Goal: Task Accomplishment & Management: Use online tool/utility

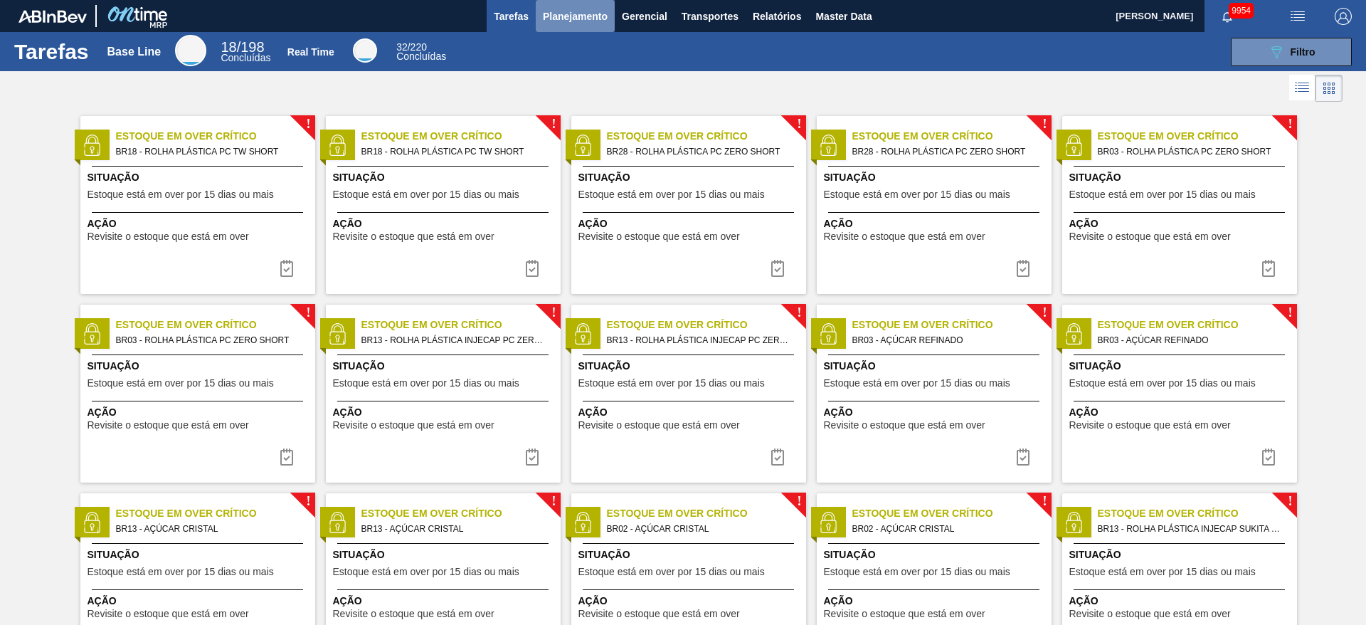
click at [595, 5] on button "Planejamento" at bounding box center [575, 16] width 79 height 32
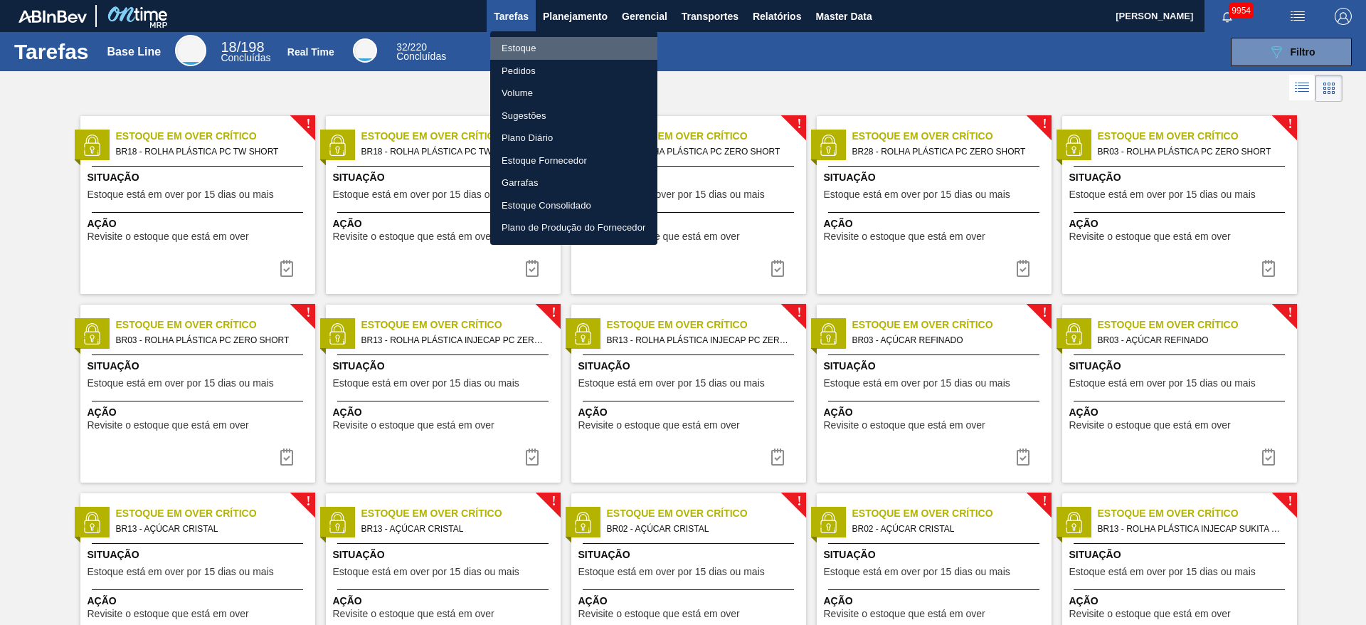
click at [554, 43] on li "Estoque" at bounding box center [573, 48] width 167 height 23
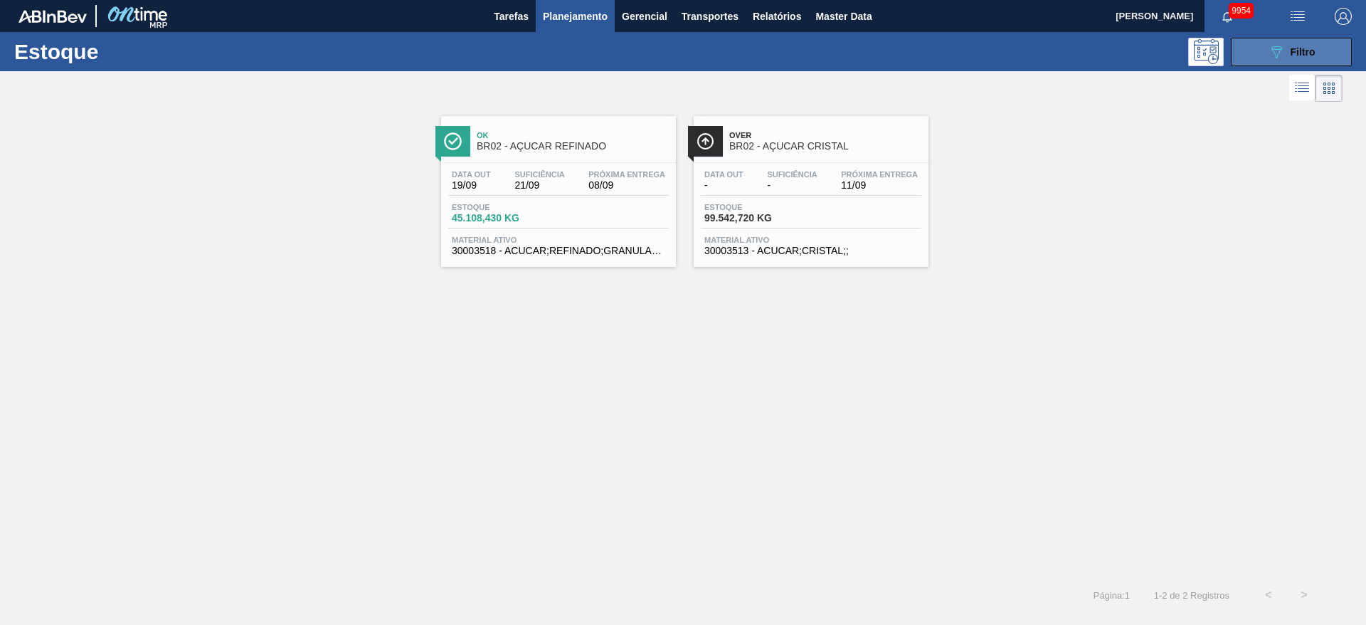
click at [1286, 52] on div "089F7B8B-B2A5-4AFE-B5C0-19BA573D28AC Filtro" at bounding box center [1292, 51] width 48 height 17
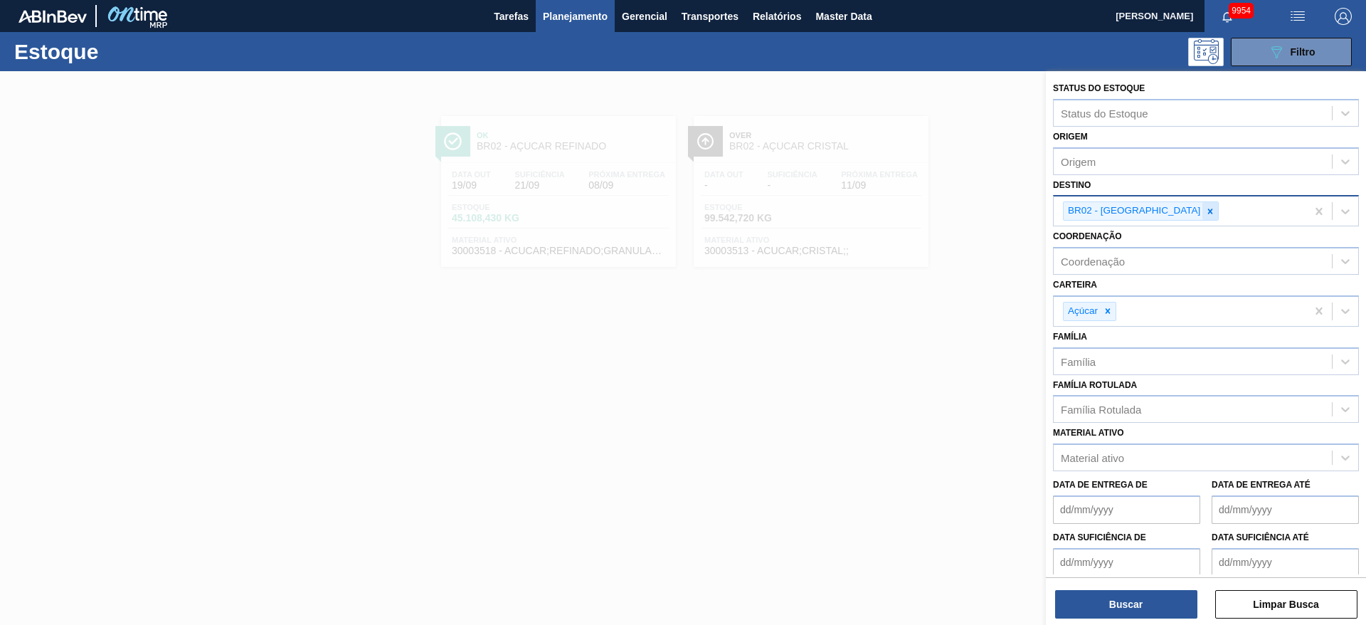
click at [1205, 211] on icon at bounding box center [1210, 211] width 10 height 10
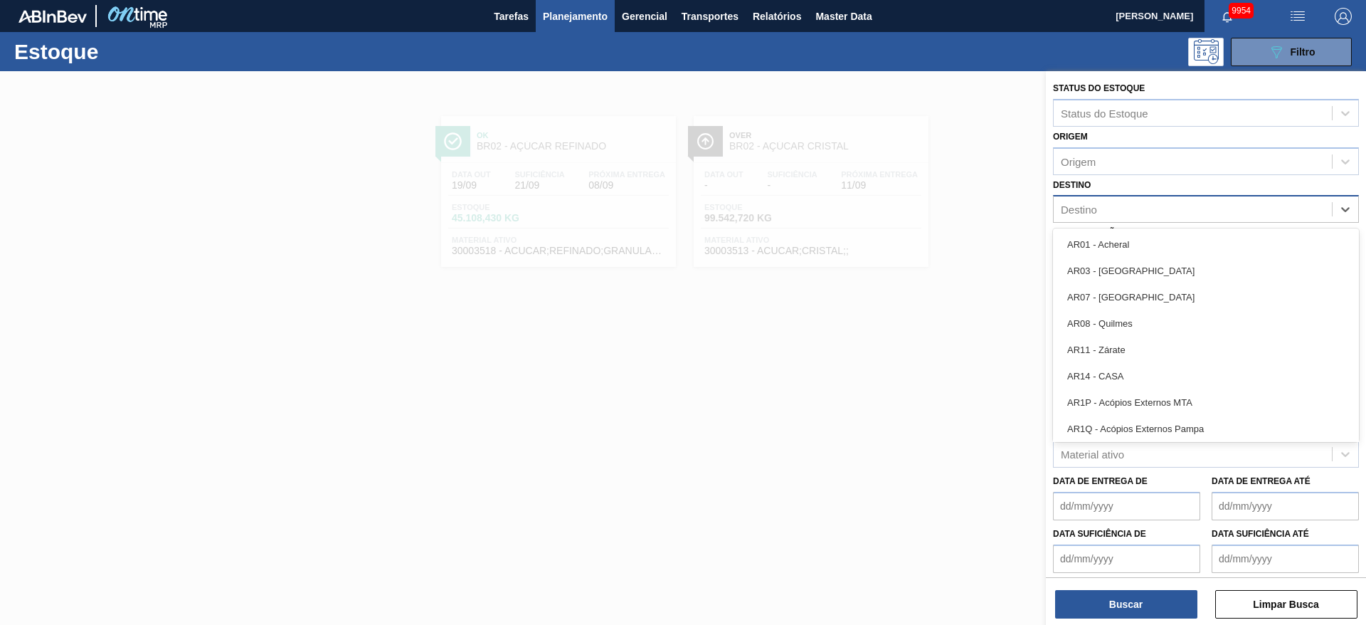
click at [1148, 211] on div "Destino" at bounding box center [1193, 209] width 278 height 21
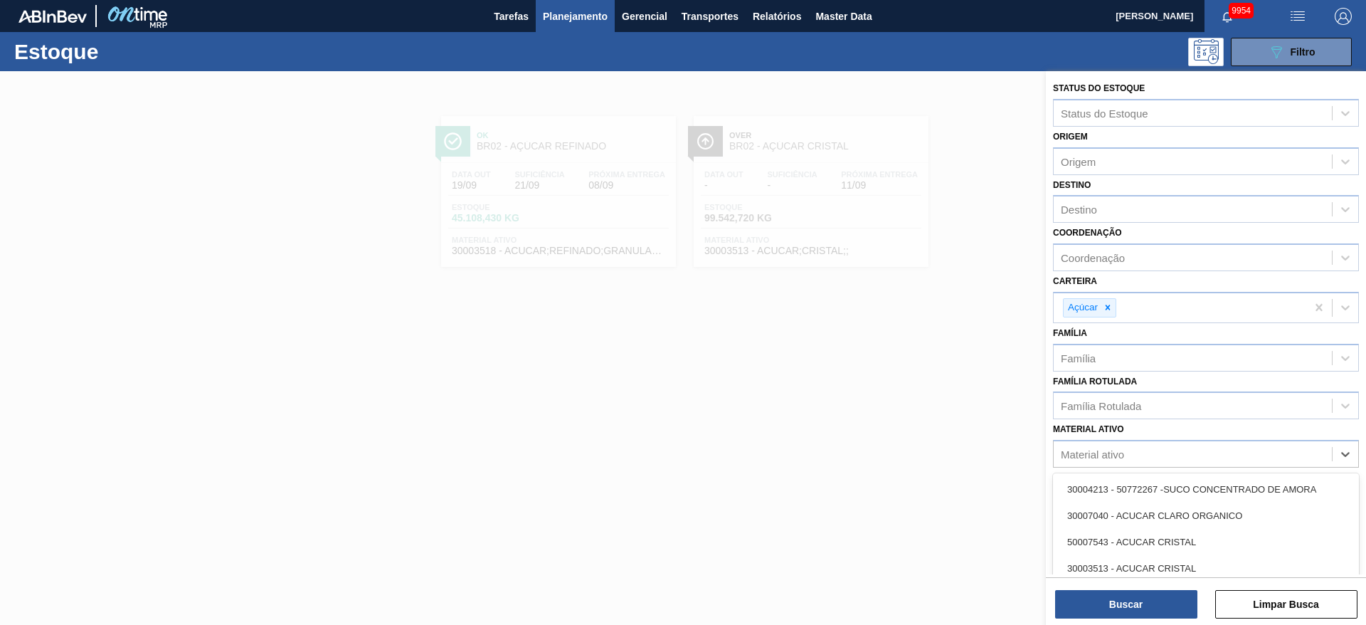
drag, startPoint x: 1145, startPoint y: 466, endPoint x: 1180, endPoint y: 232, distance: 236.7
click at [1180, 232] on div "Coordenação Coordenação" at bounding box center [1206, 247] width 306 height 48
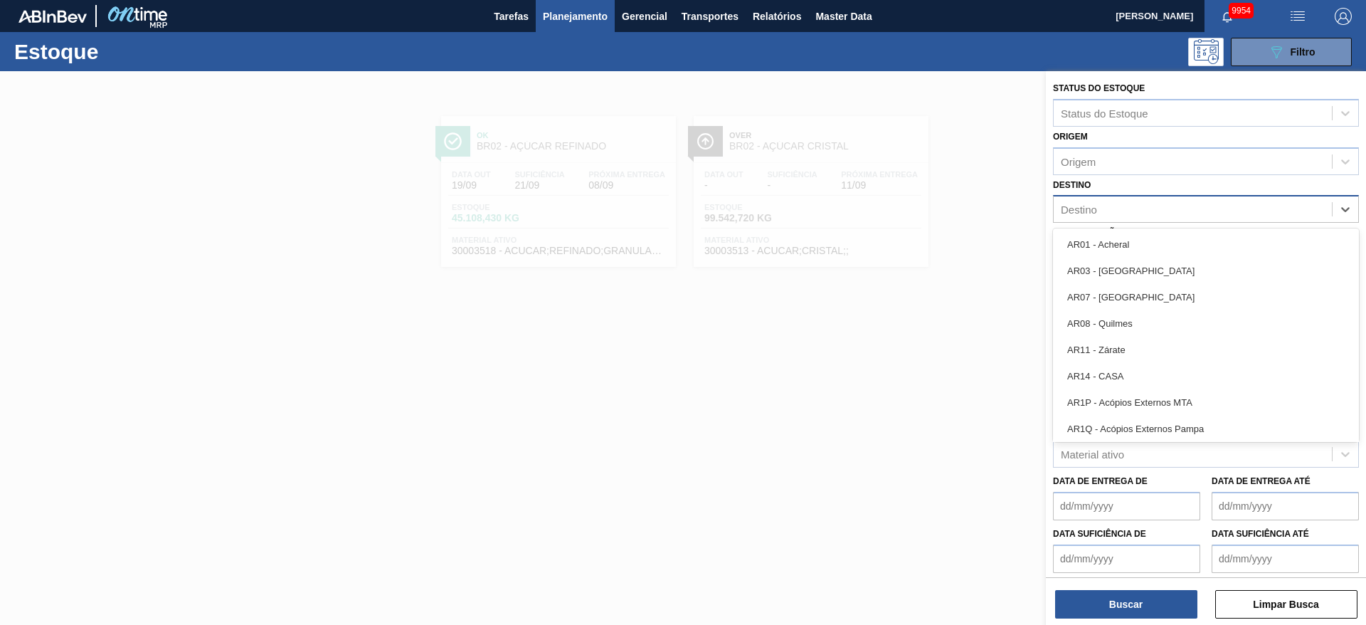
click at [1175, 216] on div "Destino" at bounding box center [1193, 209] width 278 height 21
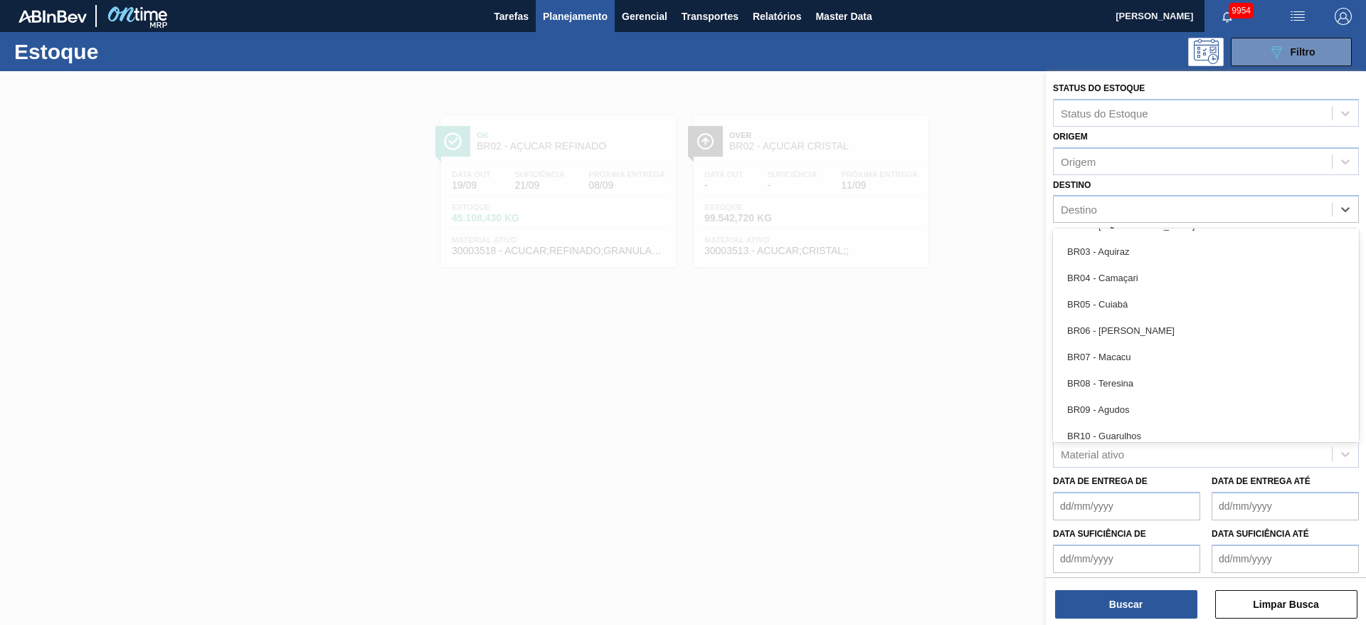
scroll to position [707, 0]
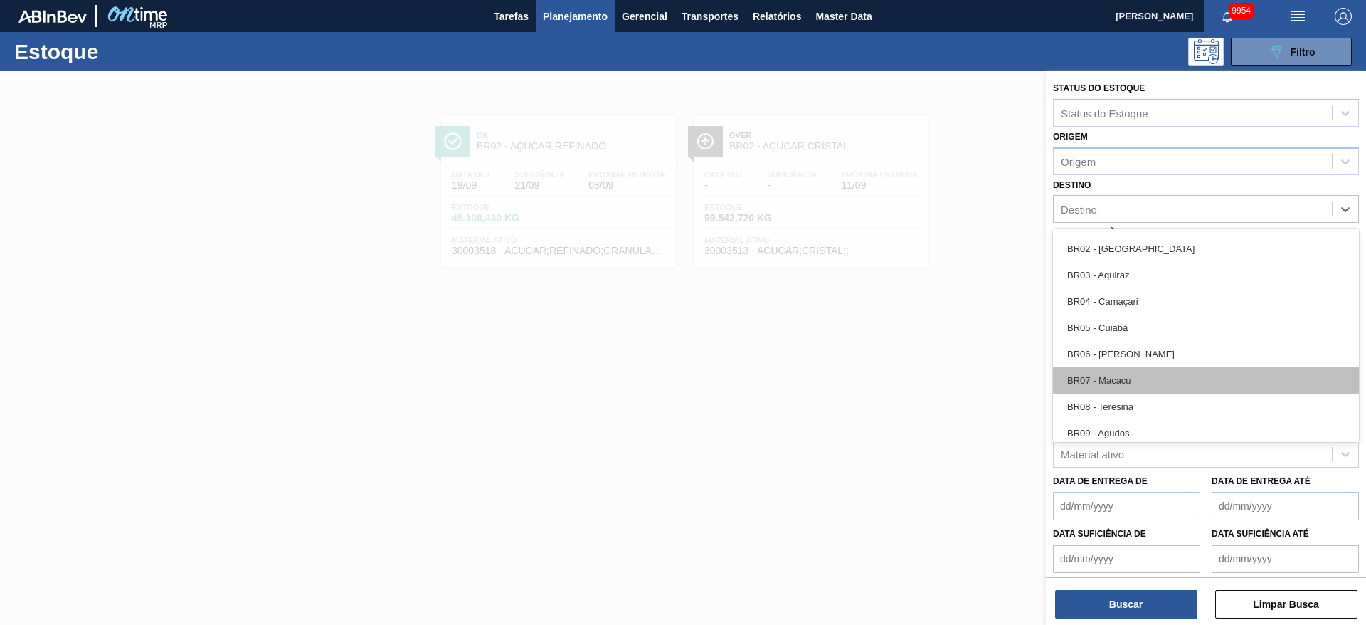
click at [1124, 374] on div "BR07 - Macacu" at bounding box center [1206, 380] width 306 height 26
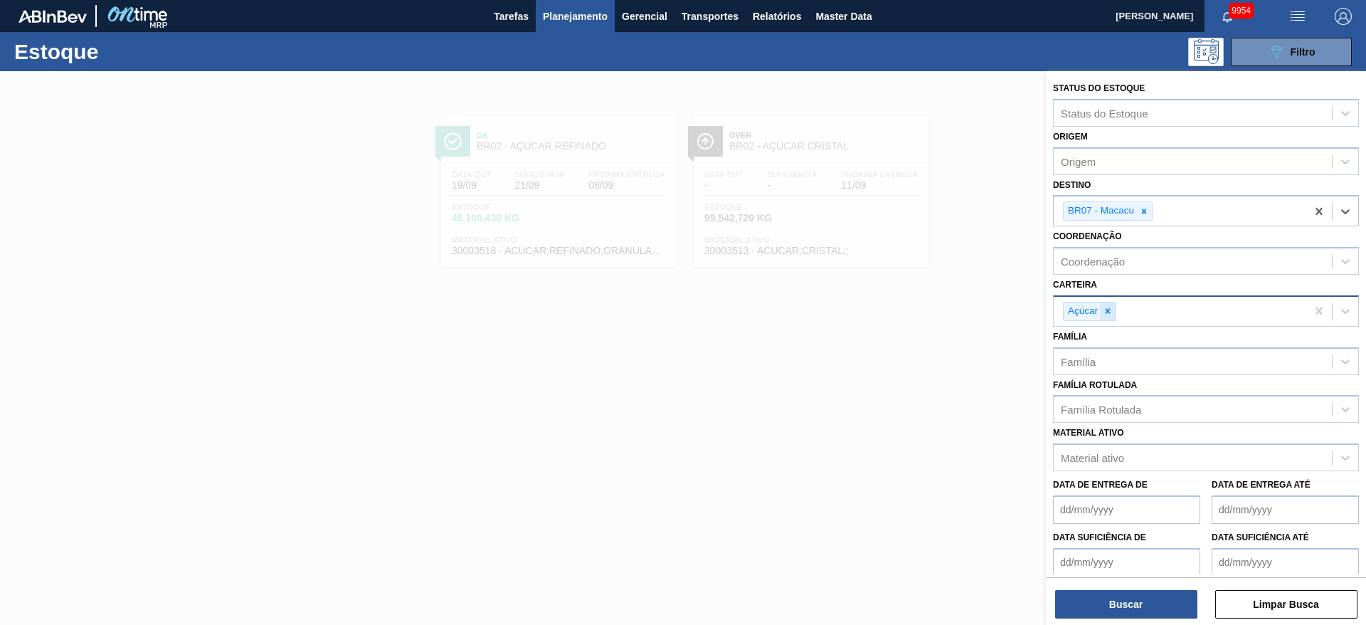
click at [1111, 306] on icon at bounding box center [1108, 311] width 10 height 10
click at [1111, 306] on div "Carteira" at bounding box center [1193, 309] width 278 height 21
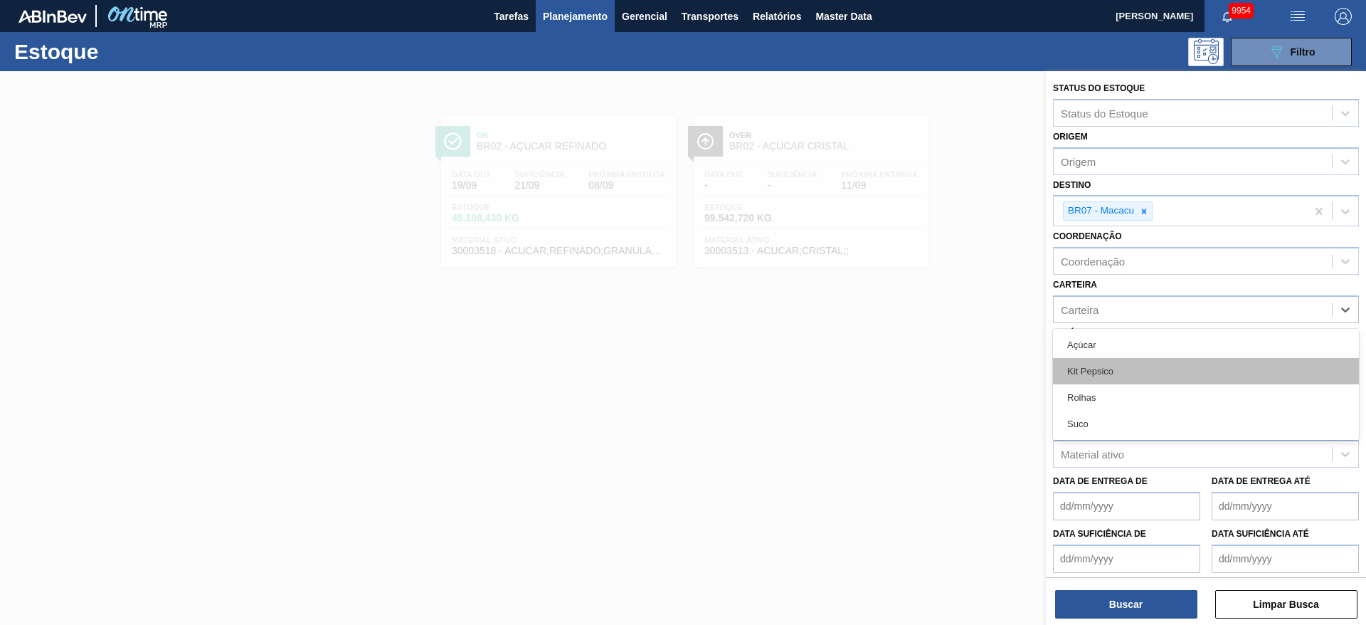
click at [1101, 372] on div "Kit Pepsico" at bounding box center [1206, 371] width 306 height 26
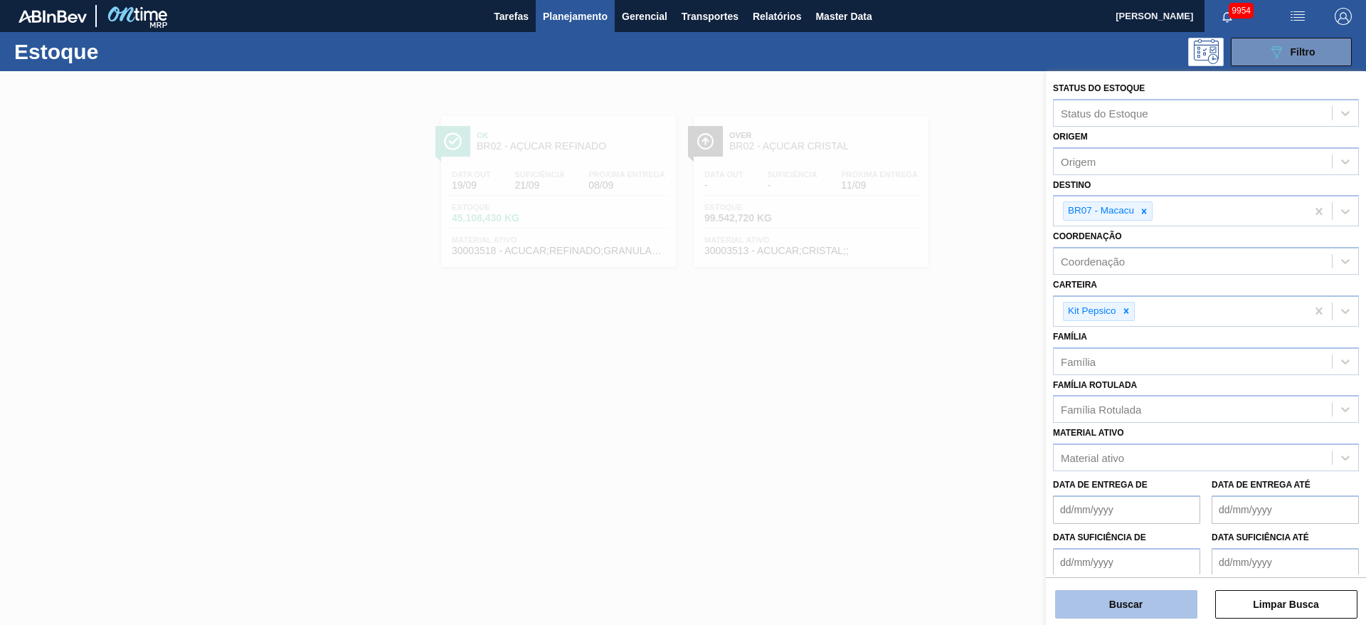
click at [1129, 596] on button "Buscar" at bounding box center [1126, 604] width 142 height 28
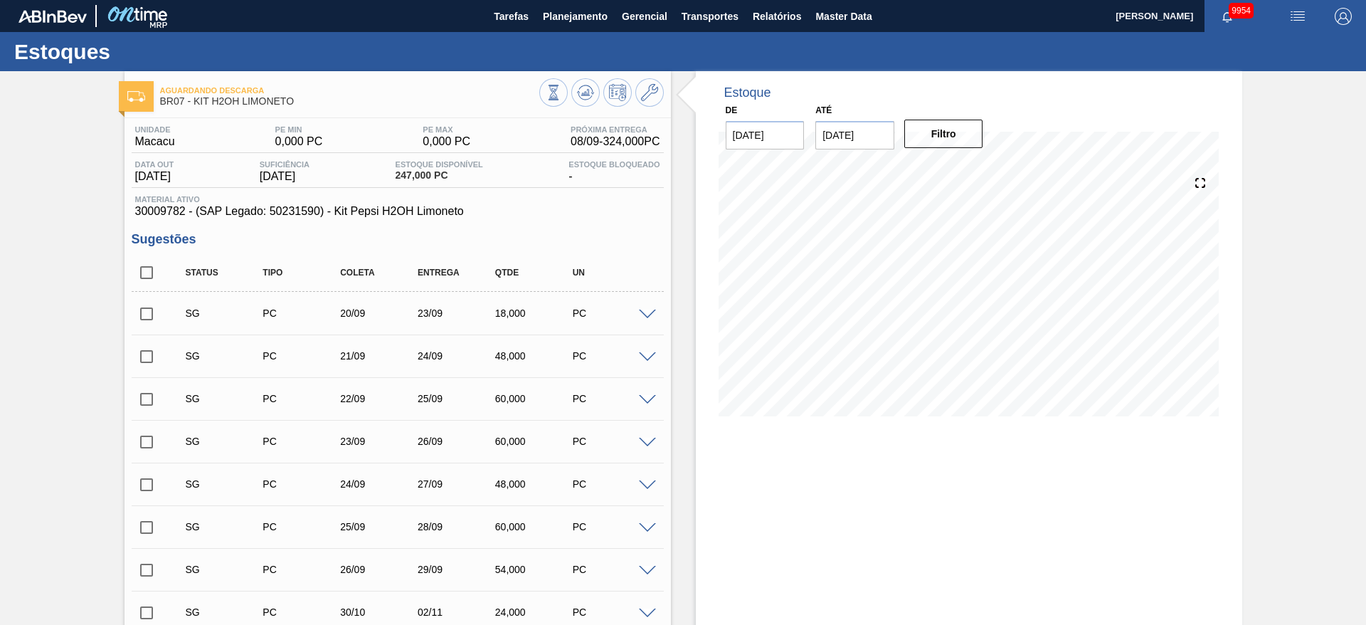
scroll to position [509, 0]
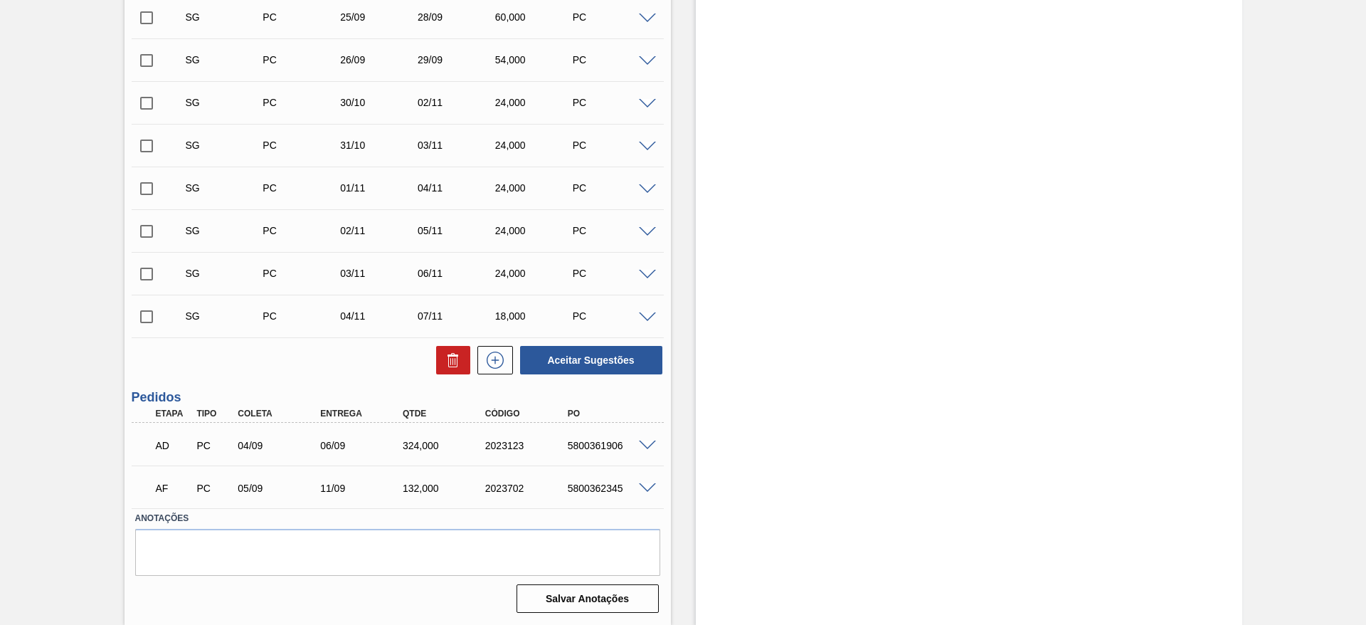
click at [649, 448] on span at bounding box center [647, 445] width 17 height 11
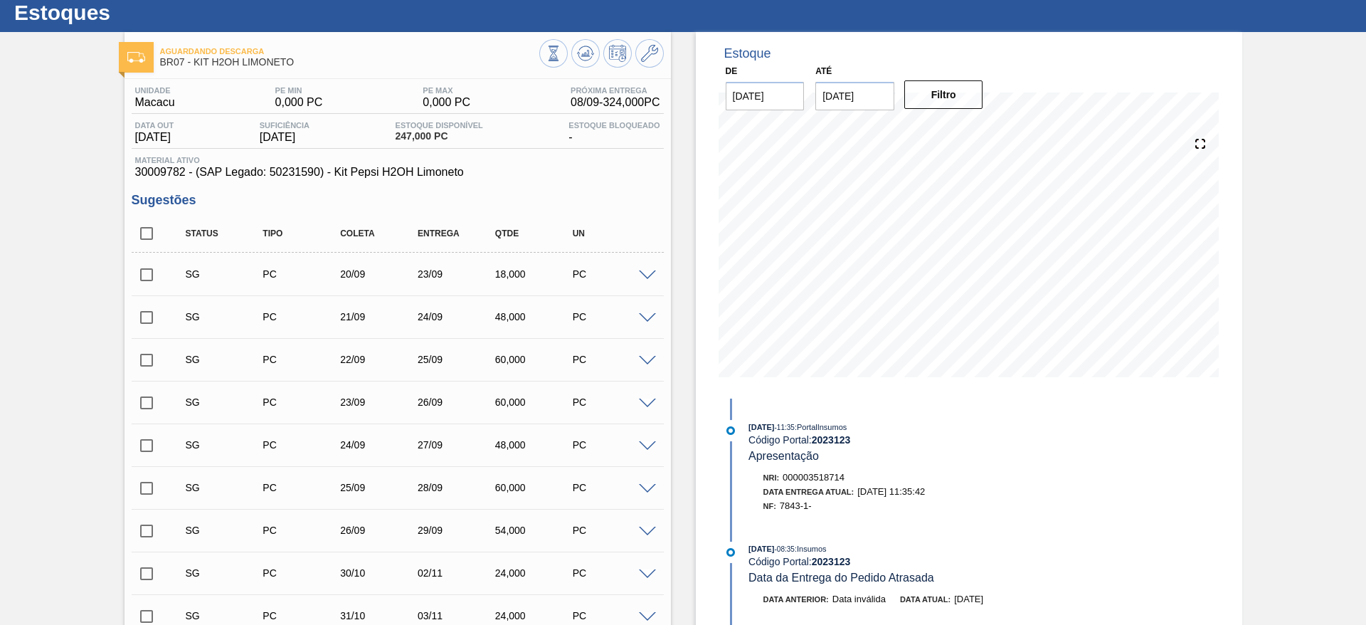
scroll to position [0, 0]
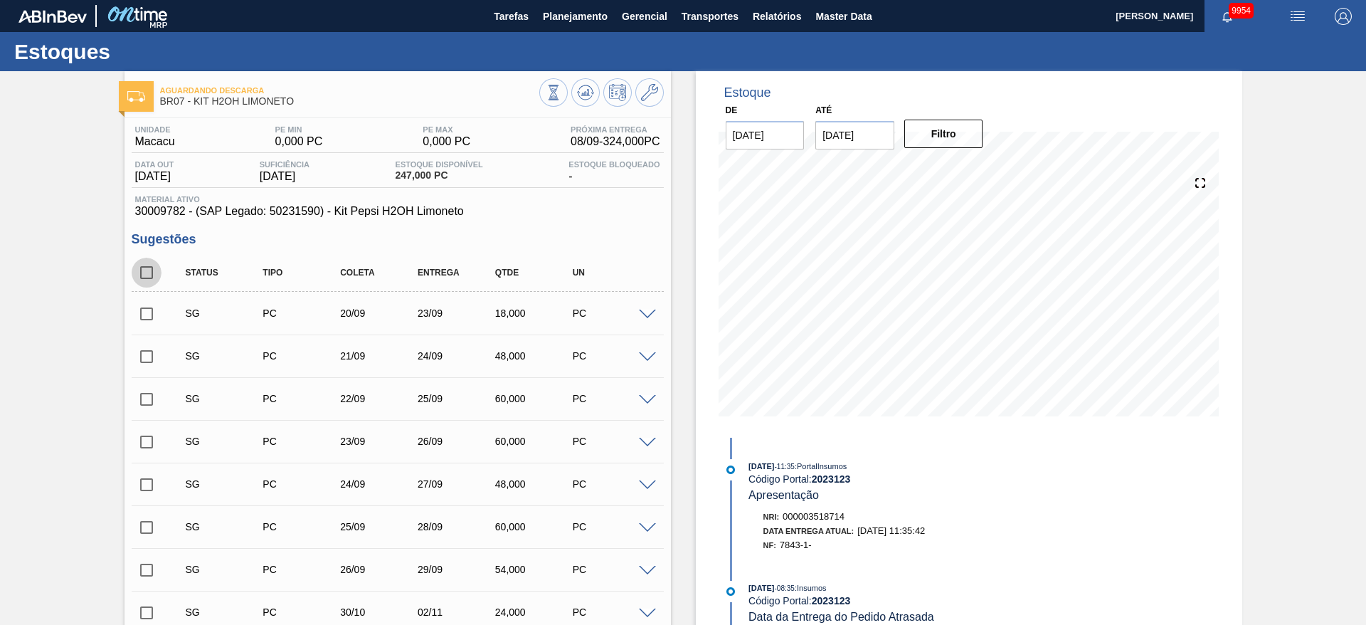
click at [142, 275] on input "checkbox" at bounding box center [147, 273] width 30 height 30
checkbox input "true"
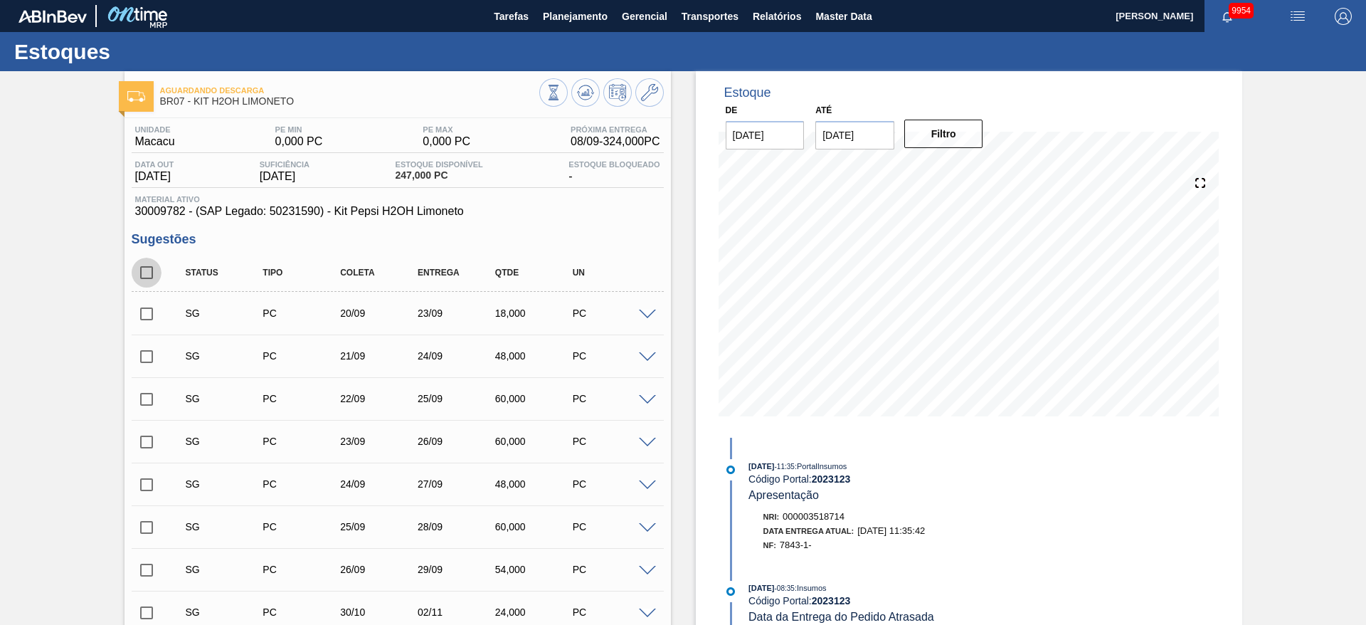
checkbox input "true"
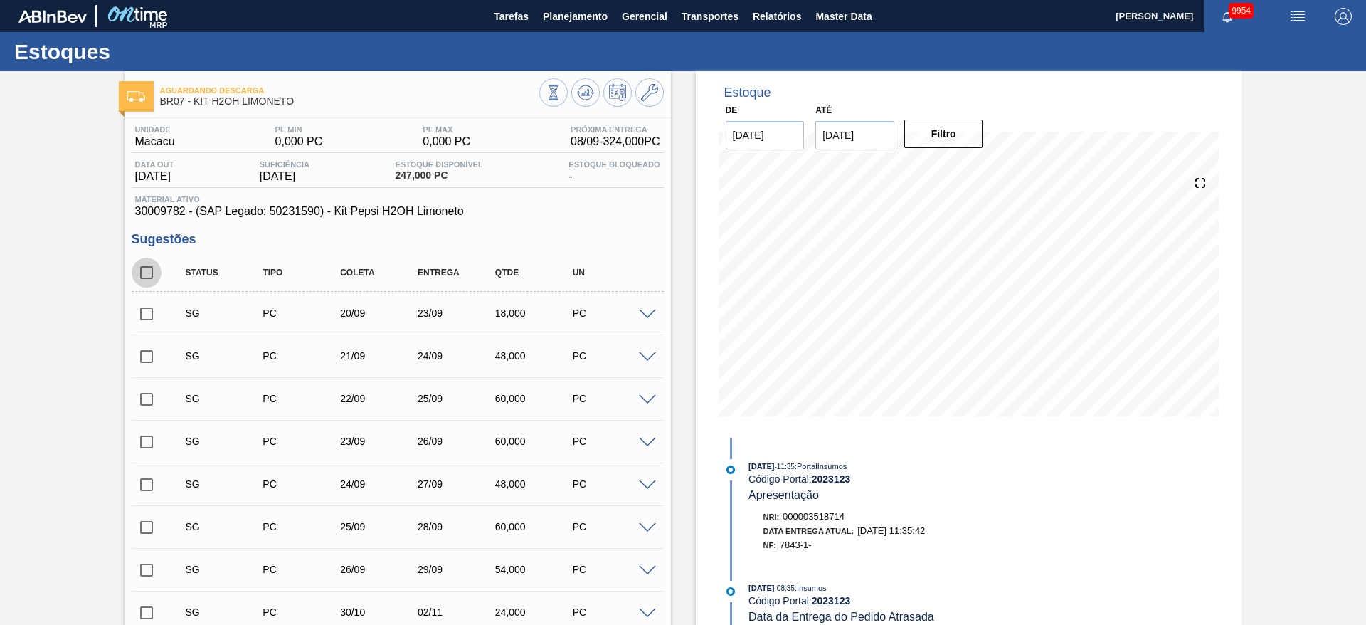
checkbox input "true"
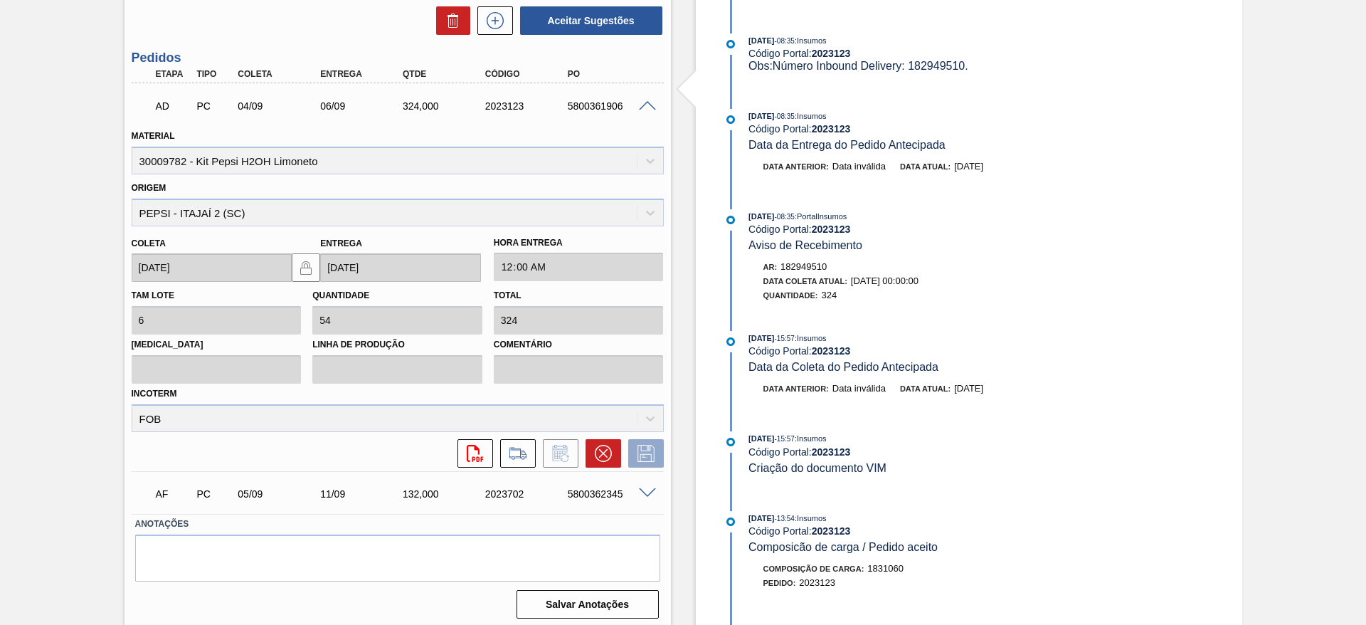
scroll to position [855, 0]
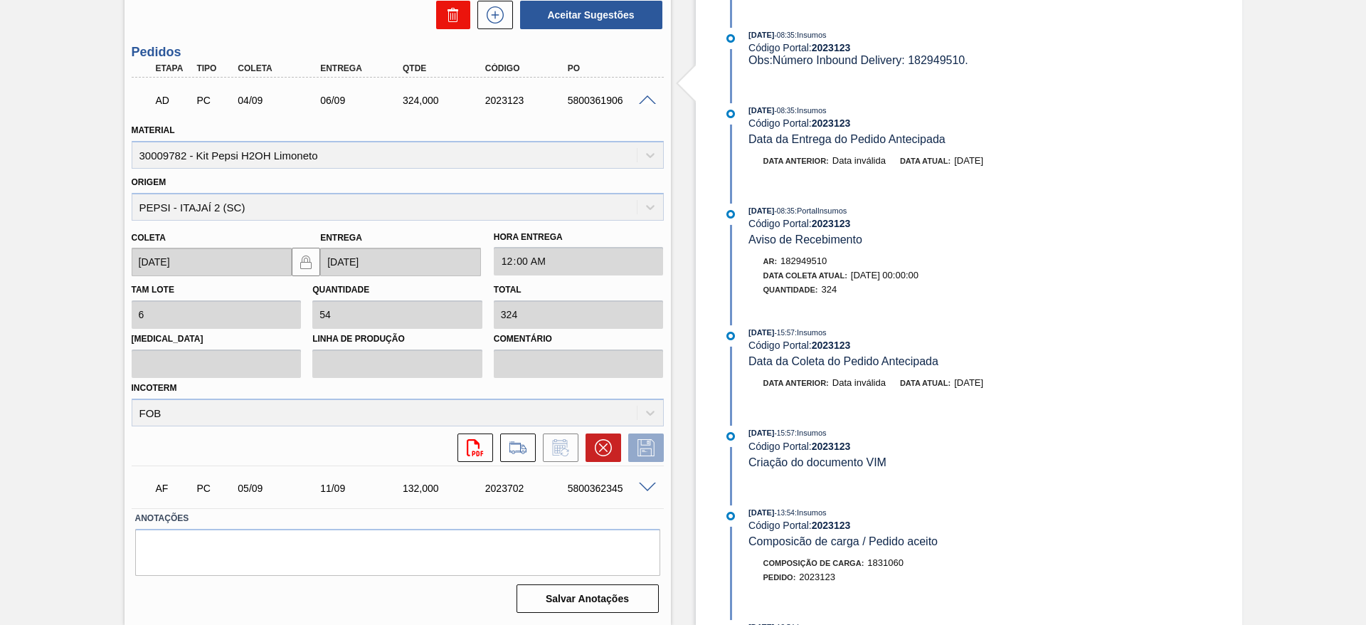
click at [440, 26] on button at bounding box center [453, 15] width 34 height 28
checkbox input "false"
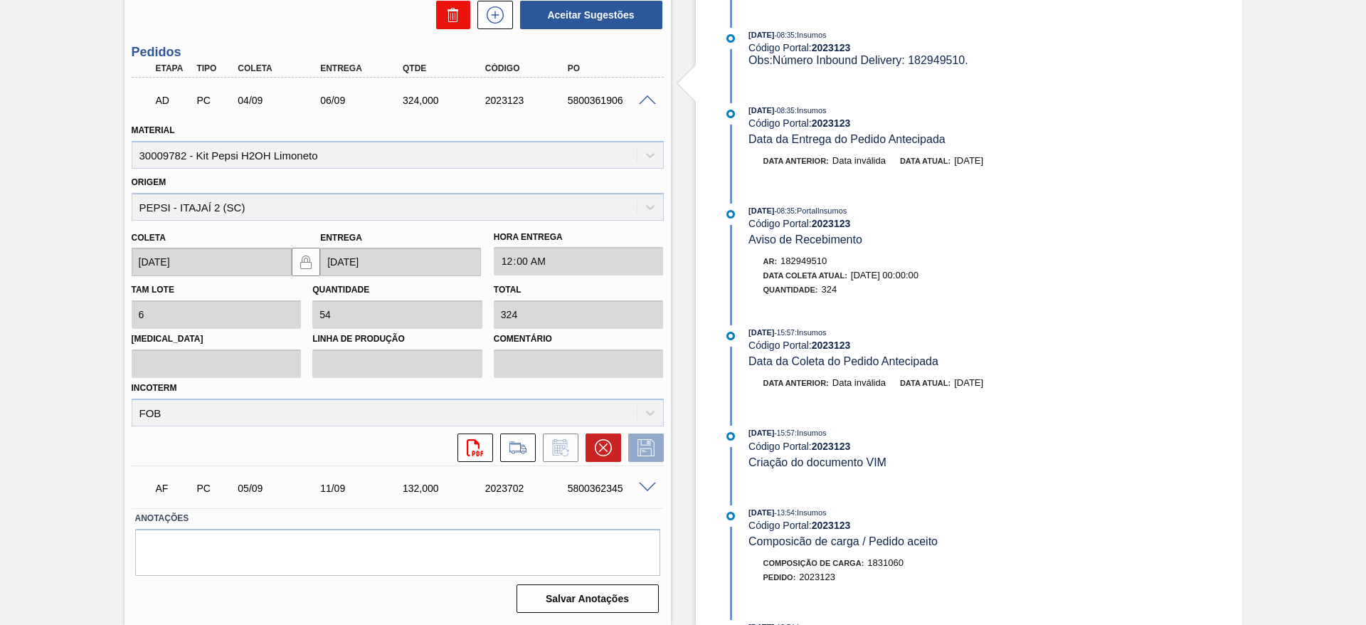
checkbox input "false"
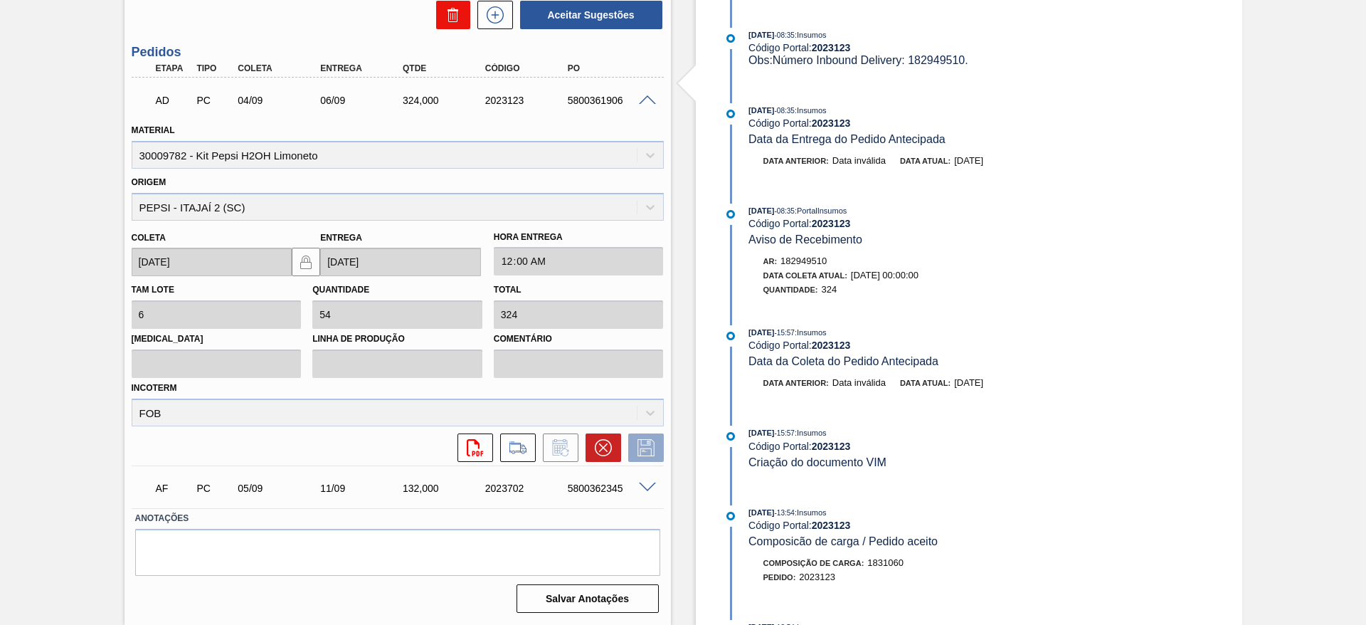
checkbox input "false"
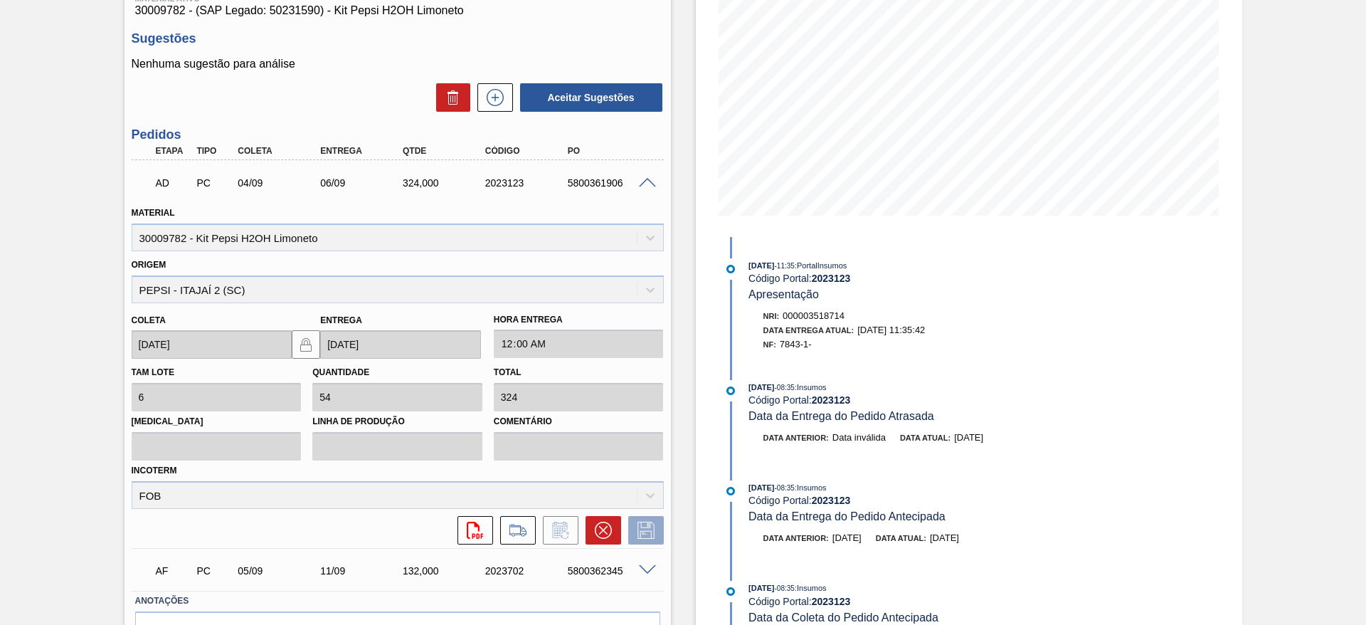
scroll to position [0, 0]
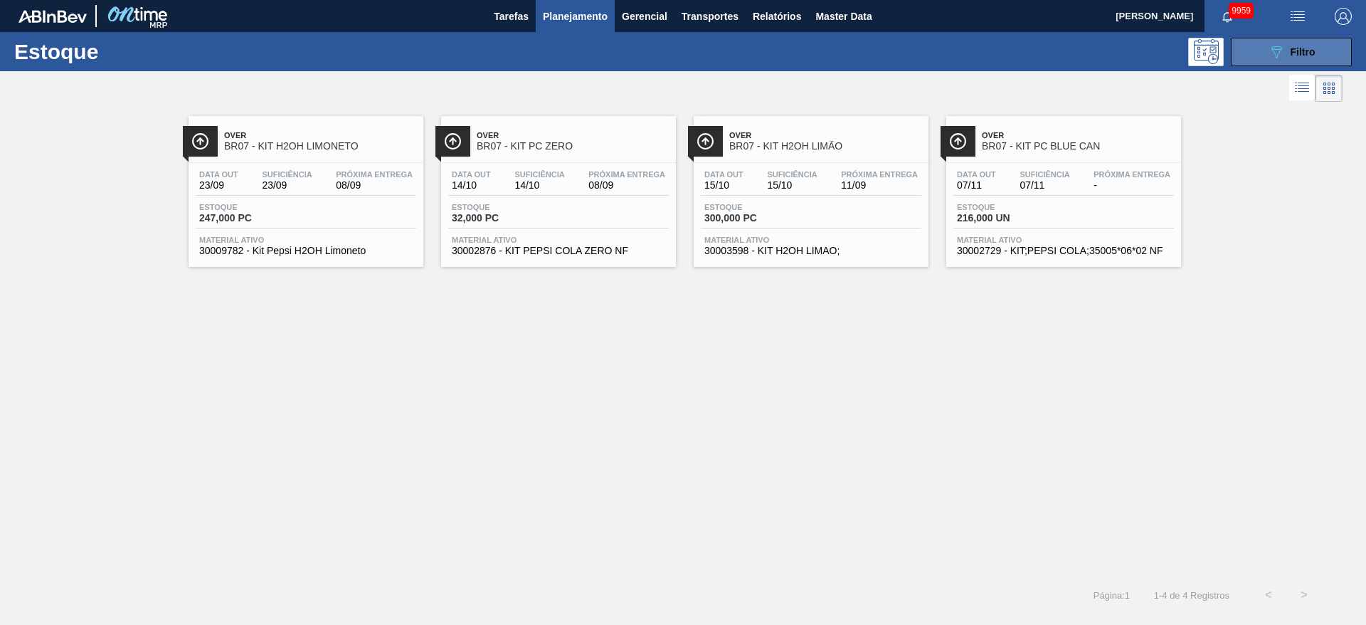
click at [1260, 58] on button "089F7B8B-B2A5-4AFE-B5C0-19BA573D28AC Filtro" at bounding box center [1291, 52] width 121 height 28
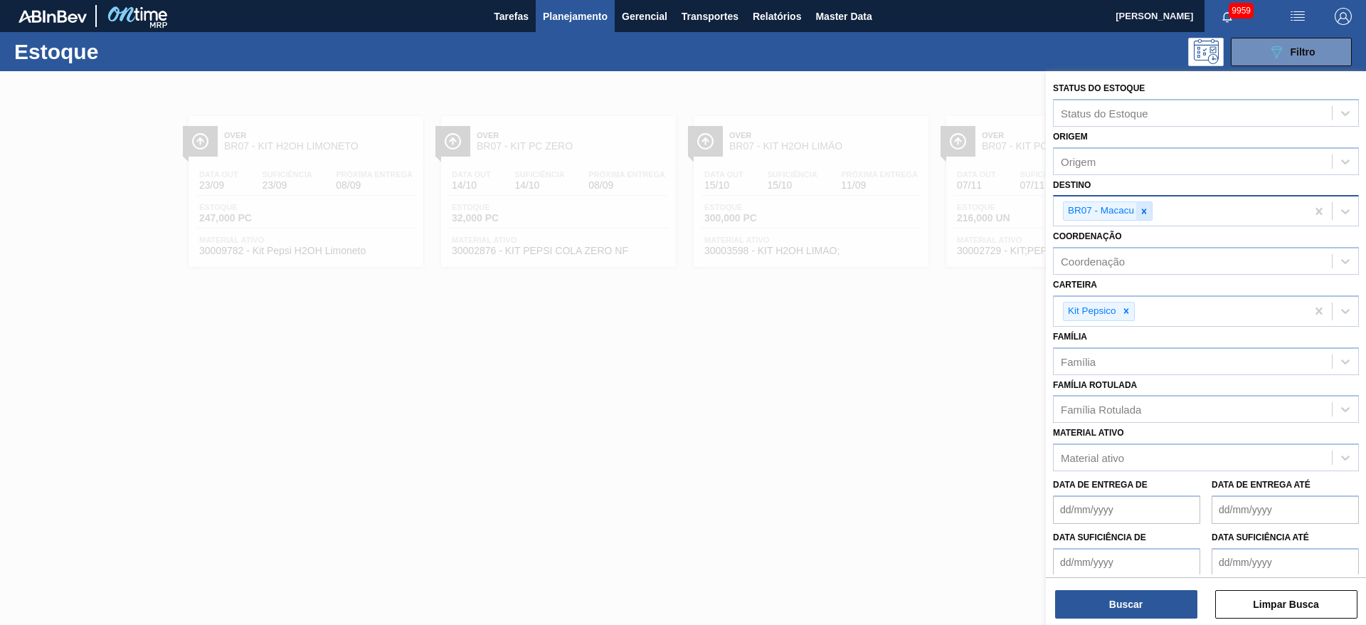
click at [1147, 207] on icon at bounding box center [1144, 211] width 10 height 10
type input "5"
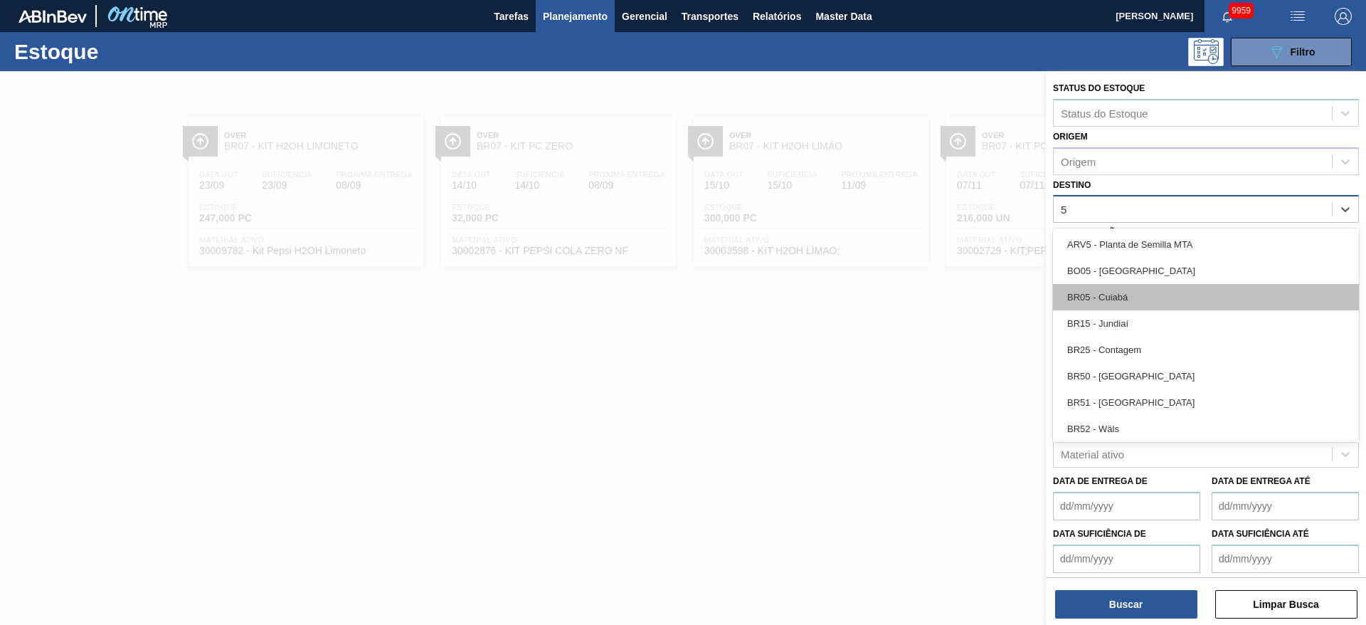
click at [1125, 302] on div "BR05 - Cuiabá" at bounding box center [1206, 297] width 306 height 26
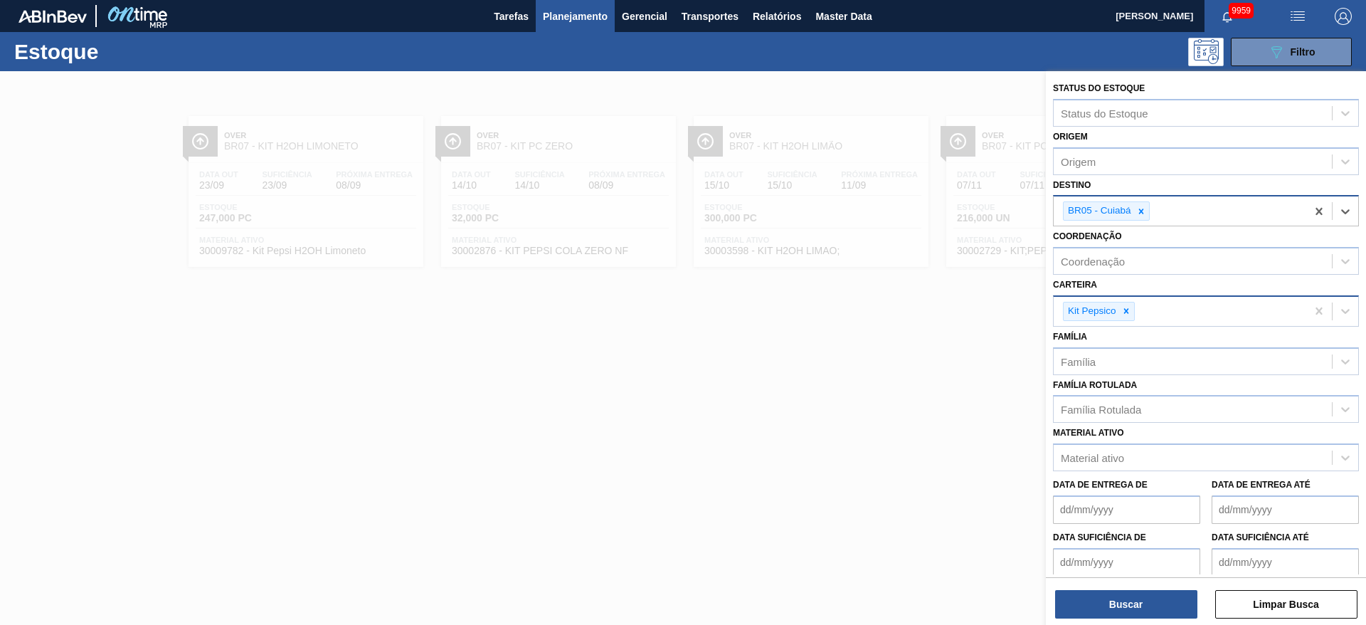
click at [1125, 310] on icon at bounding box center [1126, 311] width 5 height 5
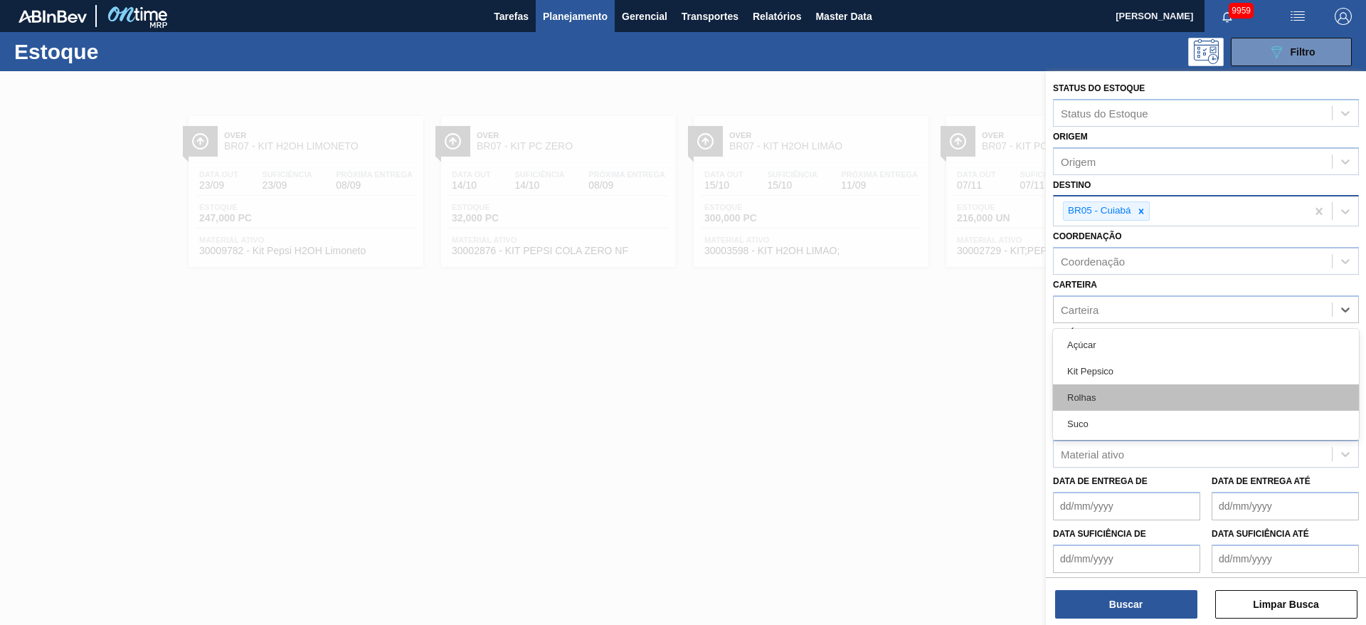
drag, startPoint x: 1125, startPoint y: 310, endPoint x: 1103, endPoint y: 393, distance: 85.4
click at [1103, 323] on div "option Kit Pepsico, deselected. option Açúcar focused, 1 of 4. 4 results availa…" at bounding box center [1206, 309] width 306 height 28
click at [1103, 393] on div "Rolhas" at bounding box center [1206, 397] width 306 height 26
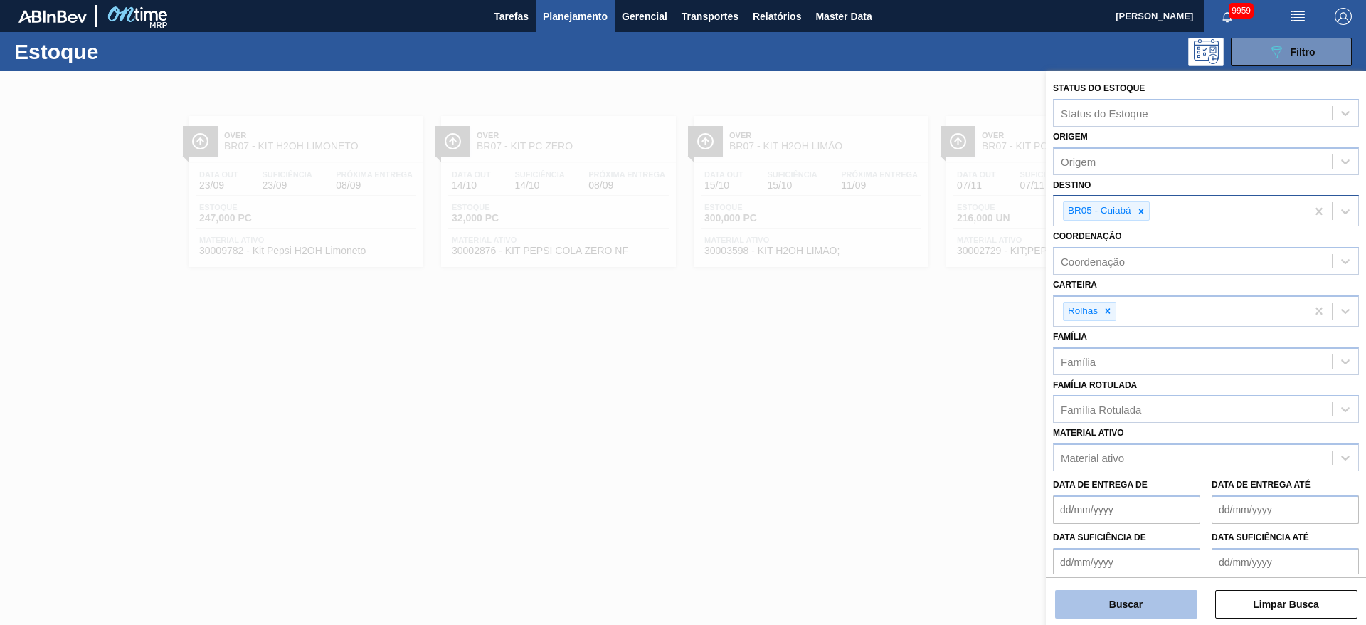
click at [1099, 611] on button "Buscar" at bounding box center [1126, 604] width 142 height 28
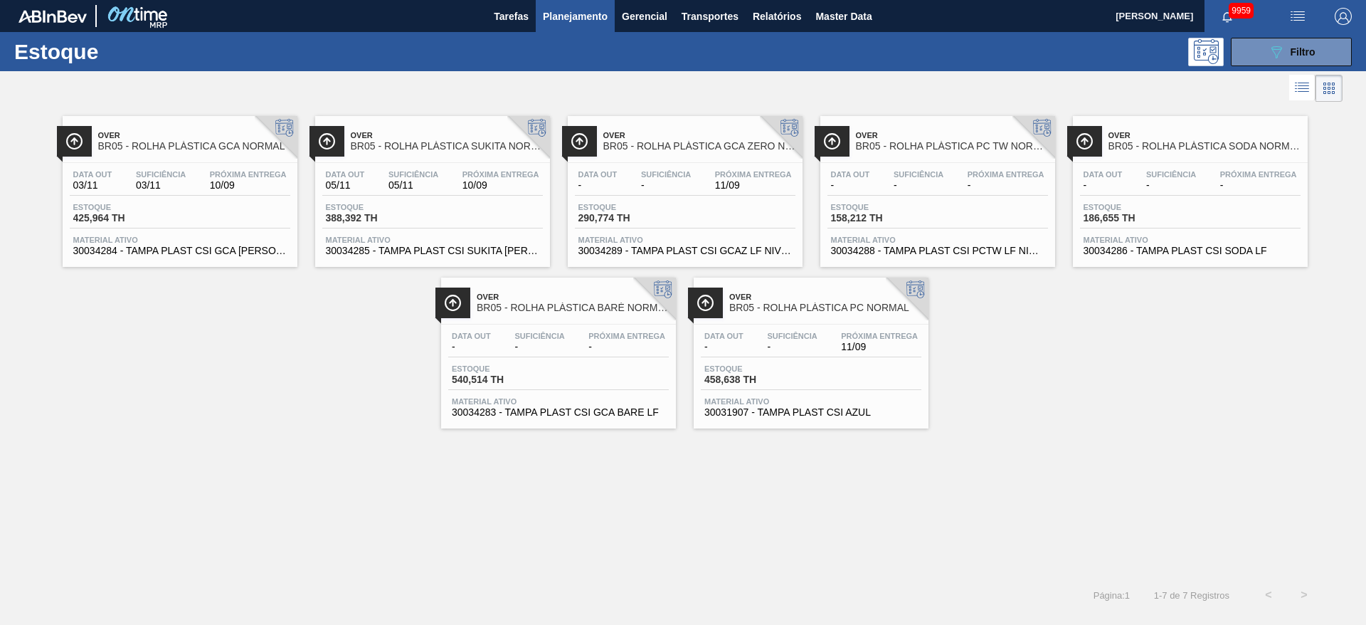
drag, startPoint x: 921, startPoint y: 144, endPoint x: 1304, endPoint y: 447, distance: 487.9
click at [1304, 447] on div "Over BR05 - ROLHA PLÁSTICA GCA NORMAL Data out 03/11 Suficiência 03/11 Próxima …" at bounding box center [683, 341] width 1366 height 472
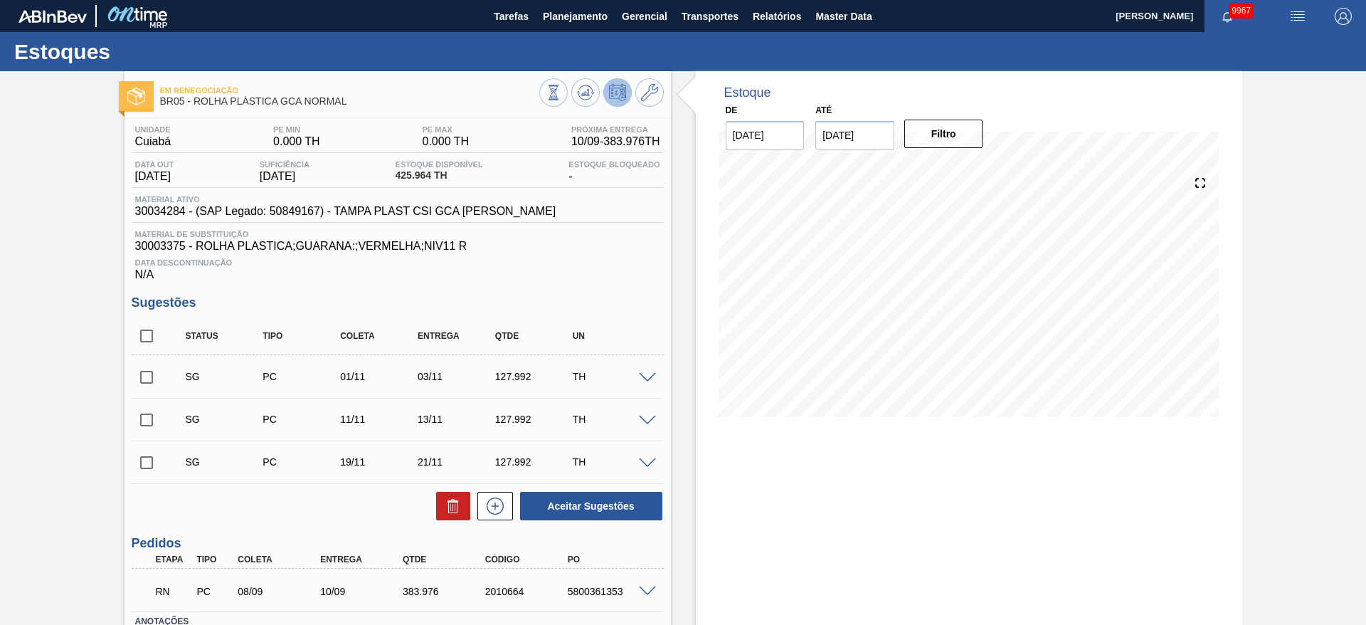
scroll to position [103, 0]
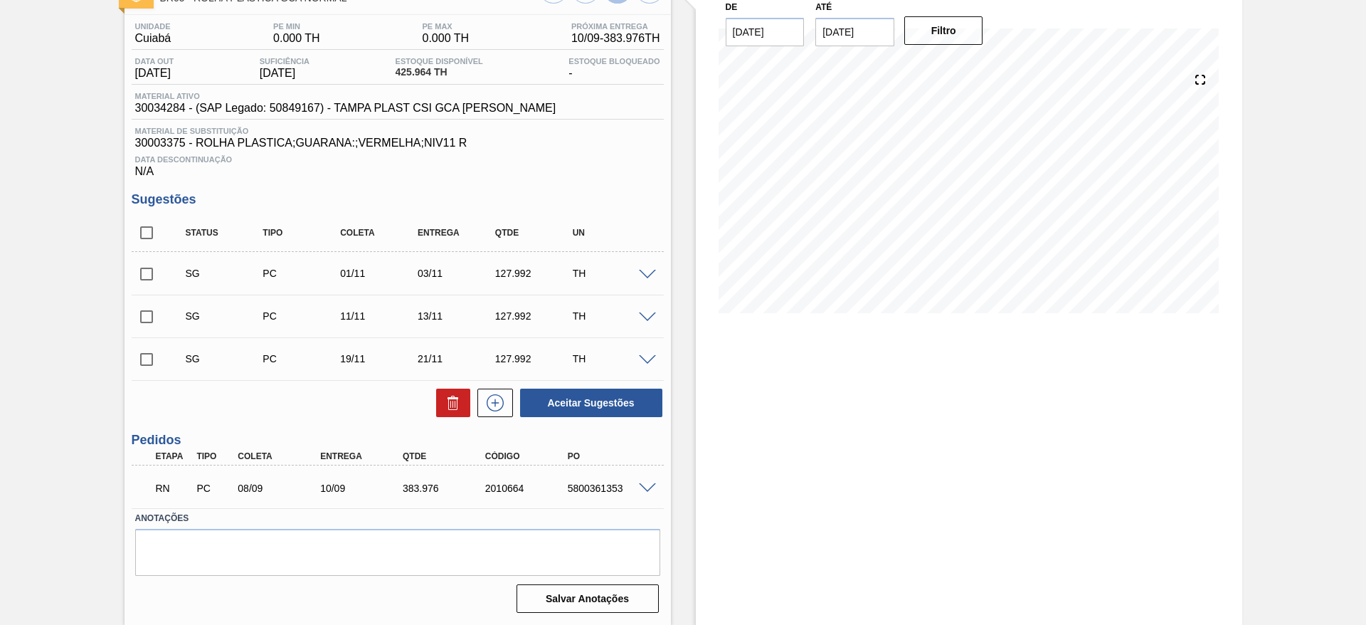
click at [644, 490] on span at bounding box center [647, 488] width 17 height 11
type input "127,992"
type input "383,976"
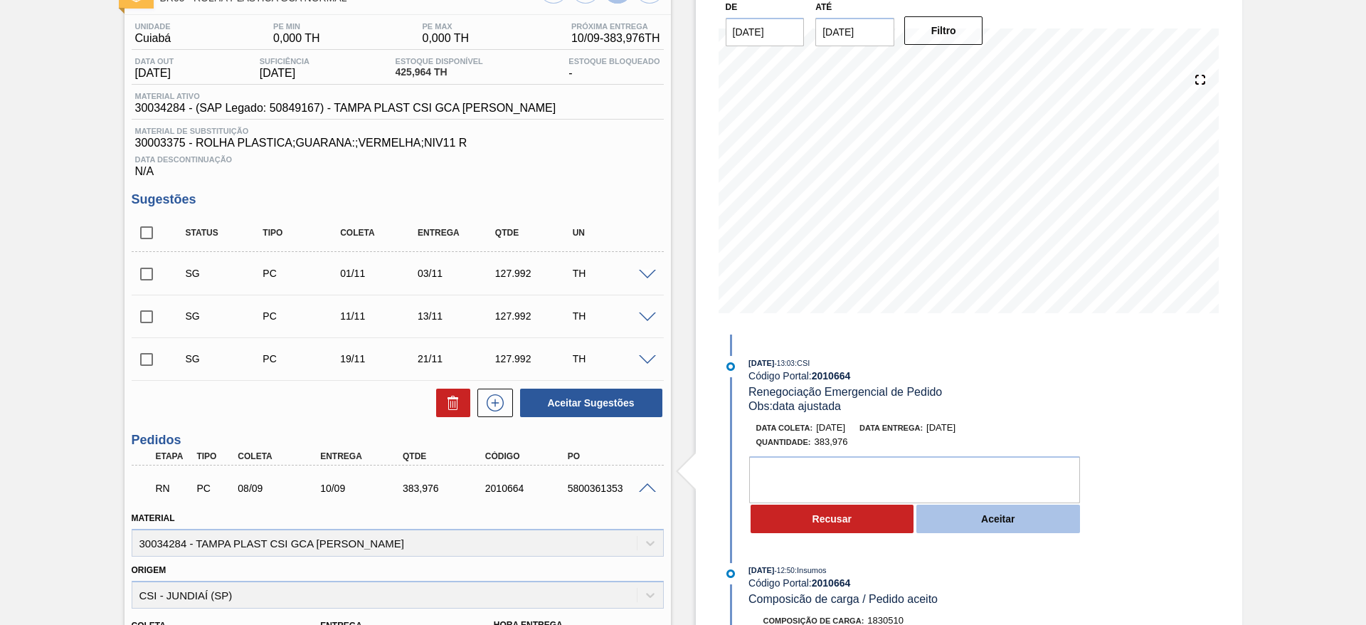
click at [961, 520] on button "Aceitar" at bounding box center [998, 518] width 164 height 28
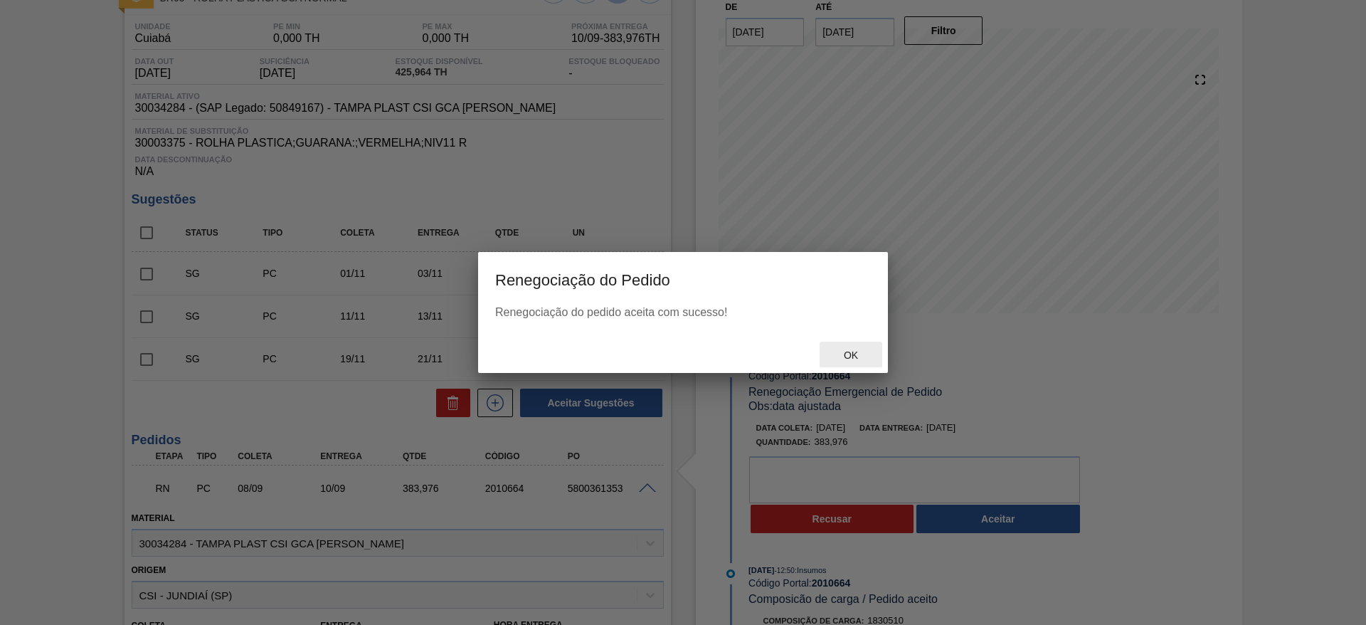
drag, startPoint x: 844, startPoint y: 339, endPoint x: 850, endPoint y: 356, distance: 18.9
click at [850, 356] on div "Ok" at bounding box center [683, 354] width 410 height 37
click at [850, 356] on span "Ok" at bounding box center [851, 354] width 37 height 11
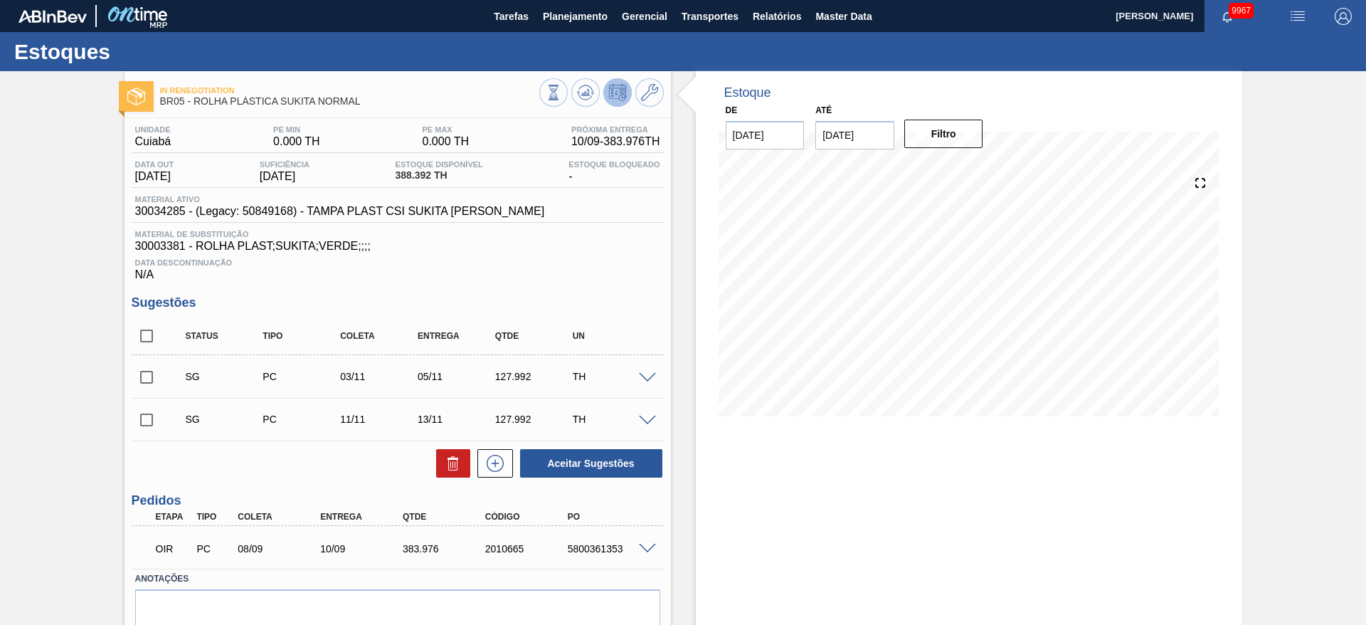
click at [650, 561] on div "OIR PC 08/09 10/09 383.976 2010665 5800361353" at bounding box center [398, 547] width 532 height 36
click at [639, 545] on span at bounding box center [647, 549] width 17 height 11
type input "127,992"
type input "383,976"
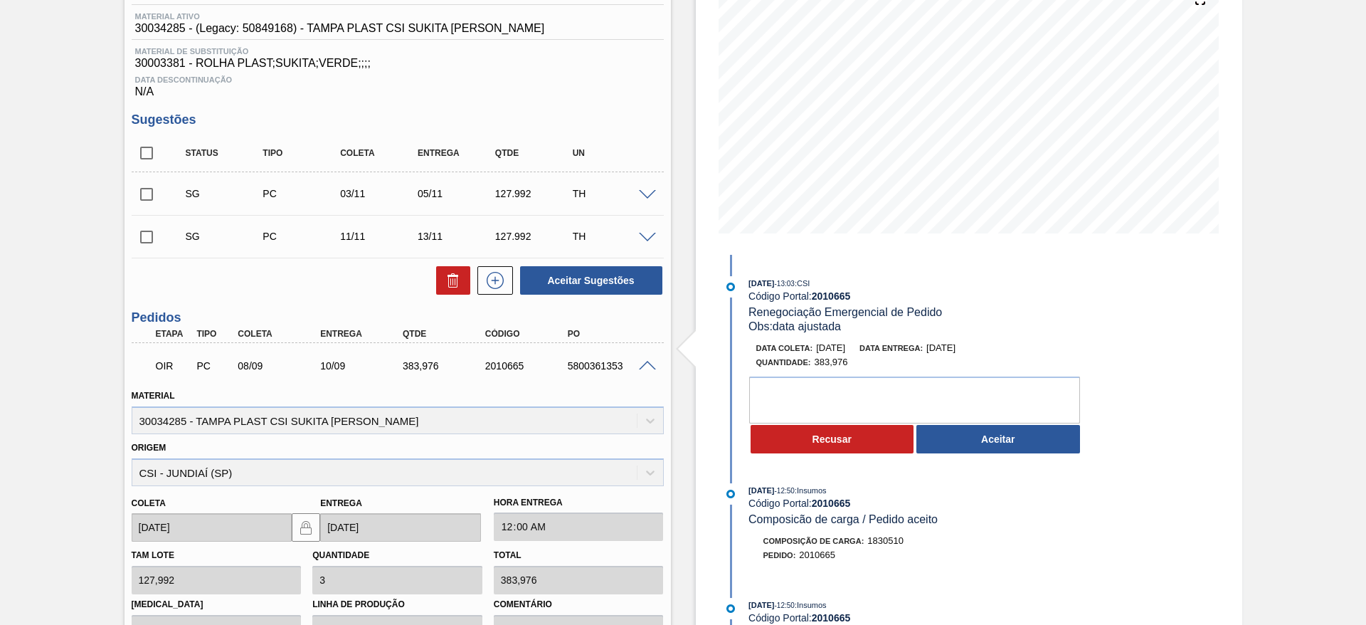
scroll to position [186, 0]
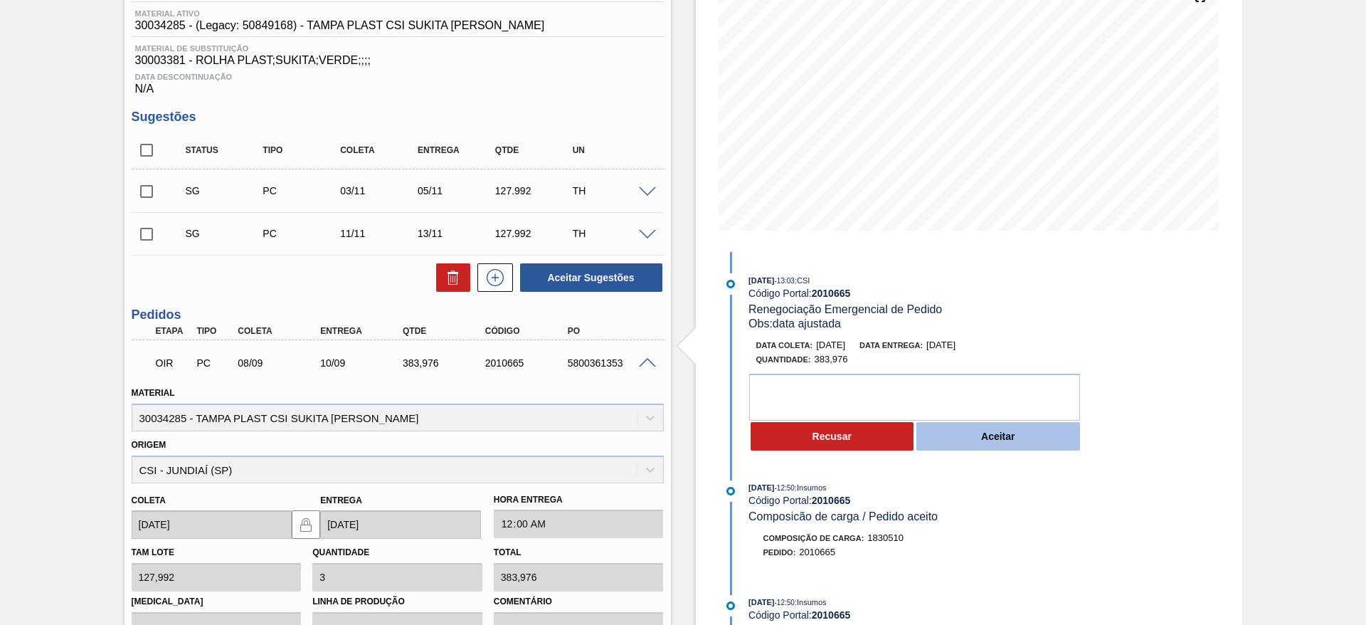
click at [971, 438] on button "Aceitar" at bounding box center [998, 436] width 164 height 28
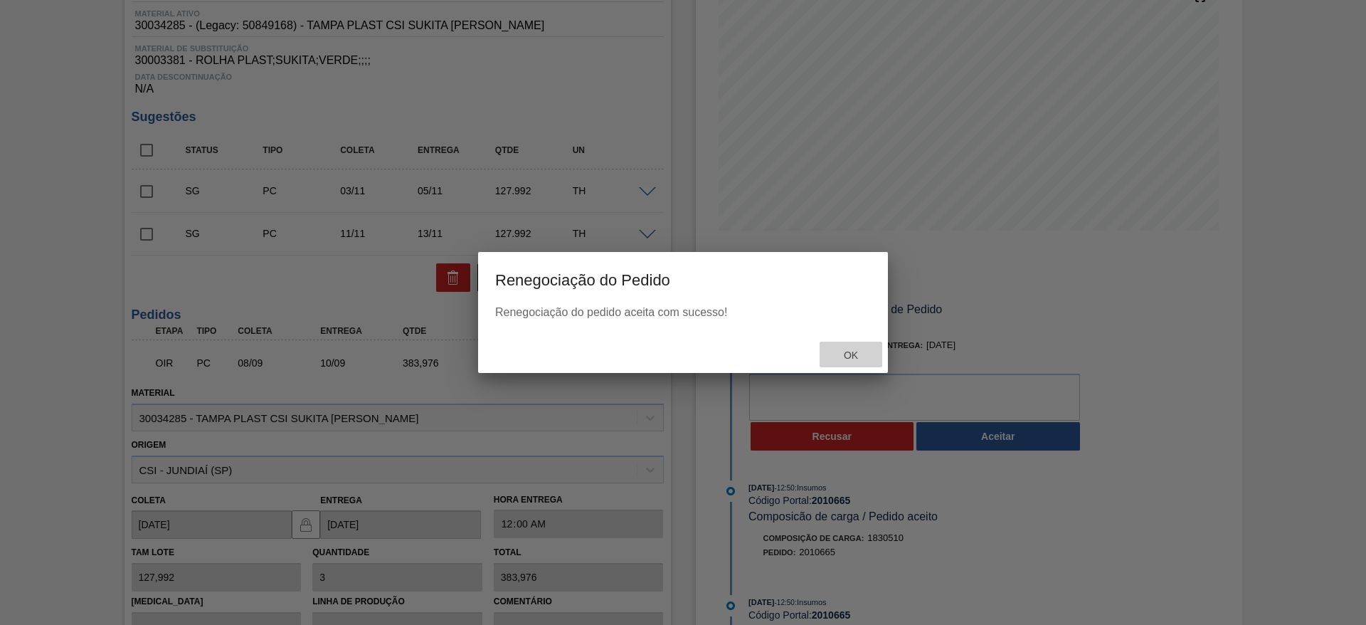
click at [832, 350] on div "Ok" at bounding box center [851, 355] width 63 height 26
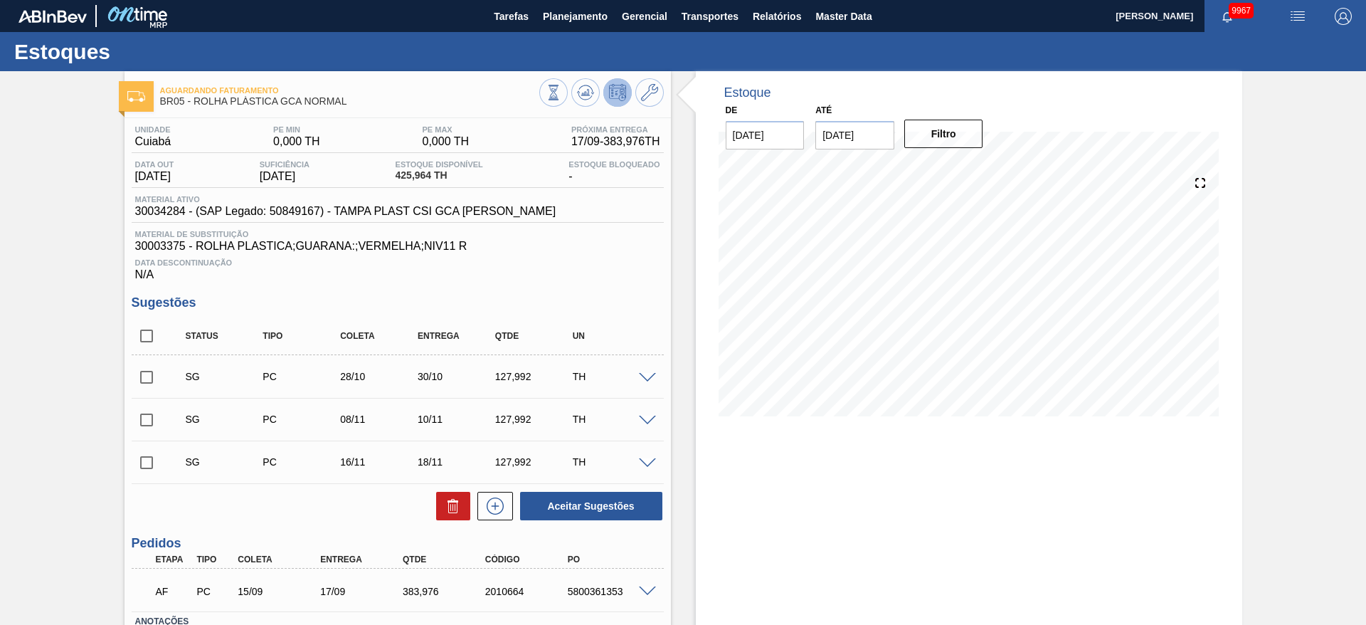
scroll to position [103, 0]
